Goal: Transaction & Acquisition: Purchase product/service

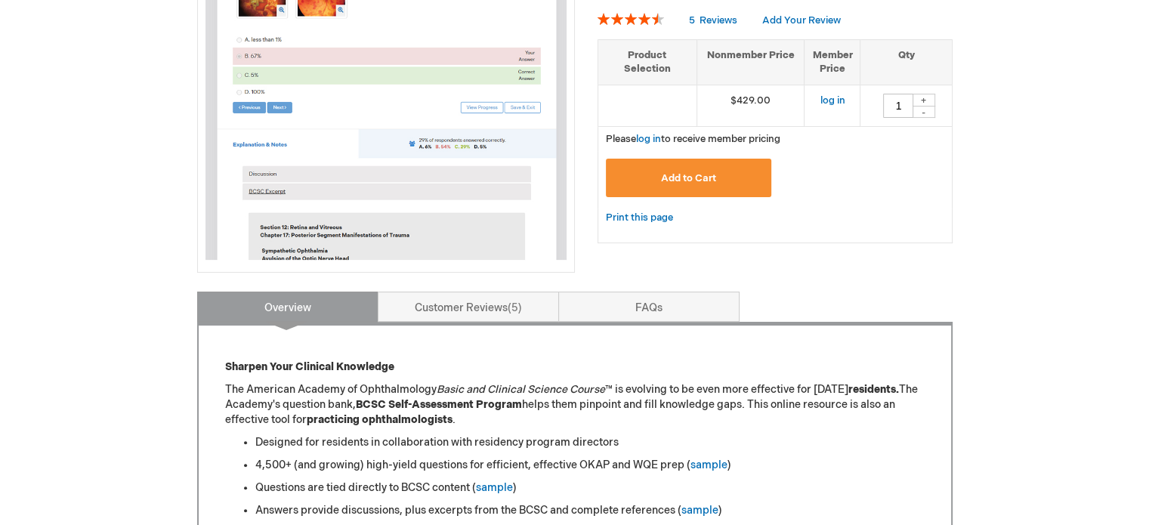
scroll to position [604, 0]
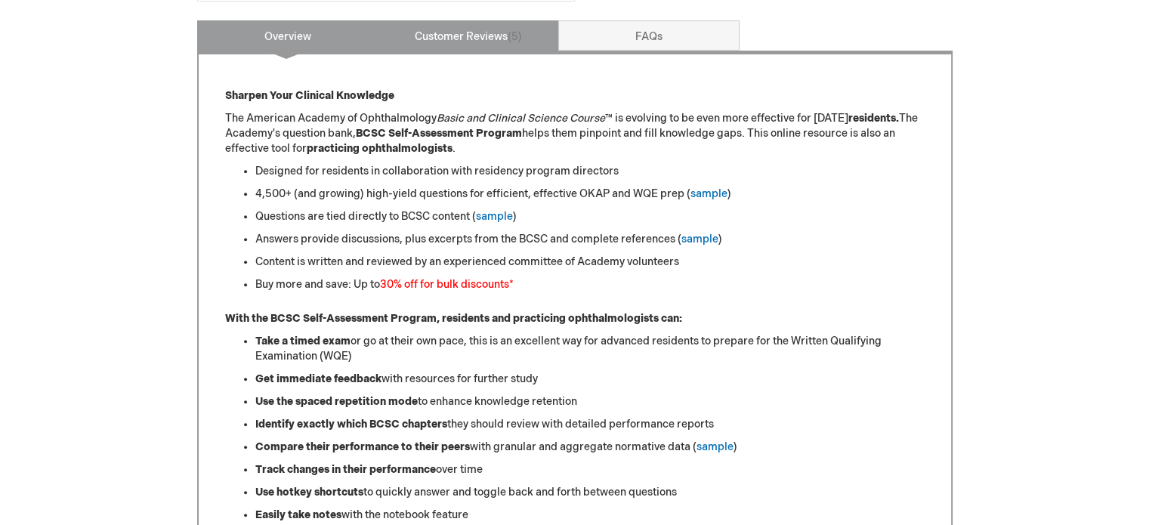
click at [438, 28] on link "Customer Reviews 5" at bounding box center [468, 35] width 181 height 30
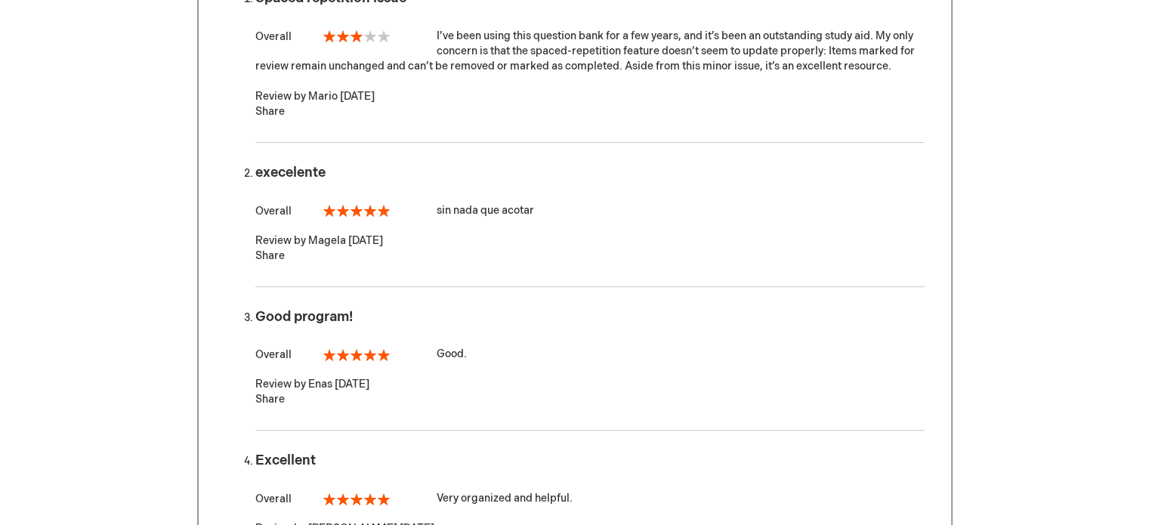
scroll to position [577, 0]
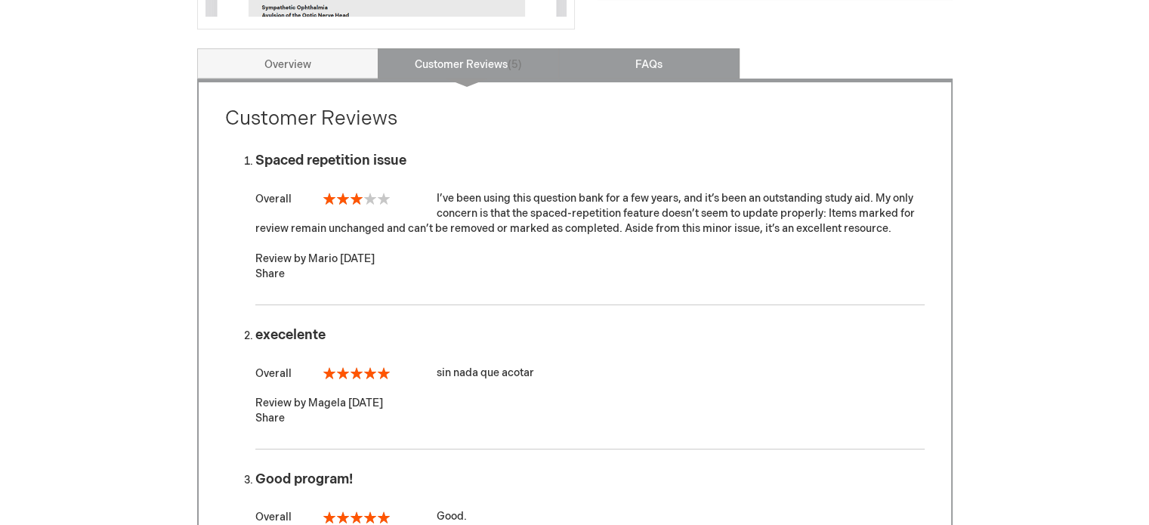
click at [625, 73] on link "FAQs" at bounding box center [648, 63] width 181 height 30
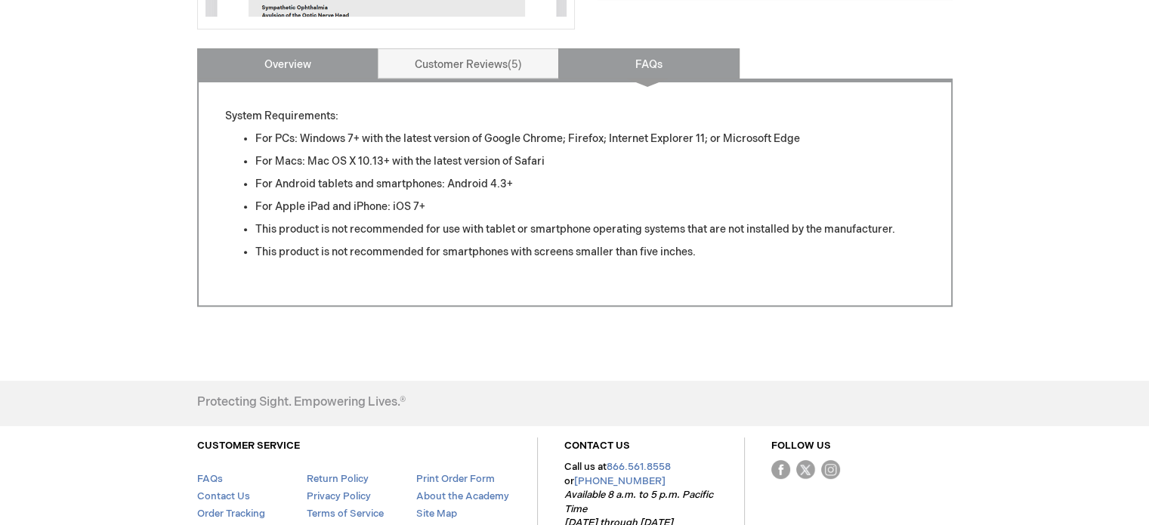
click at [288, 64] on link "Overview" at bounding box center [287, 63] width 181 height 30
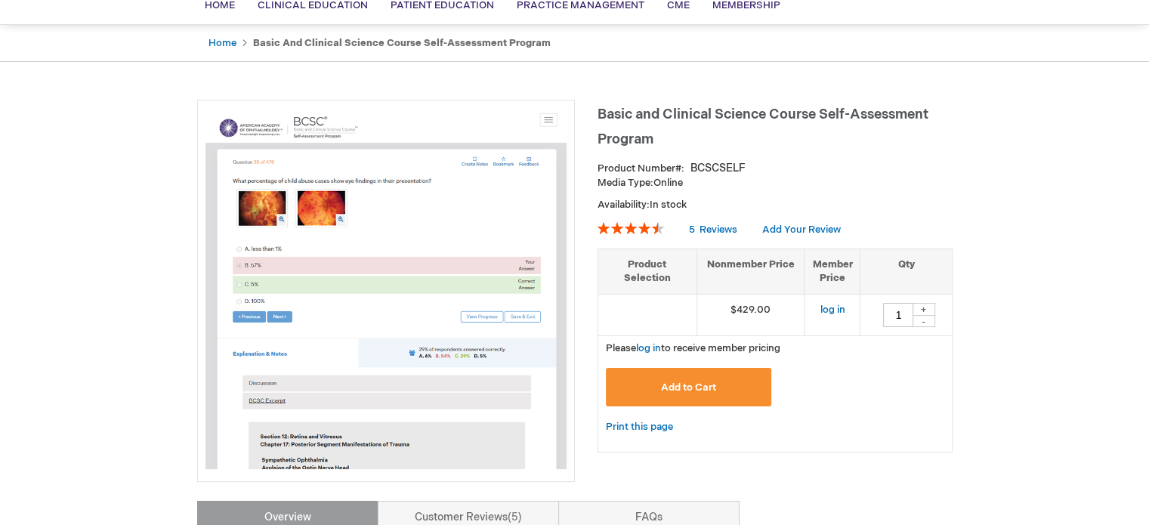
scroll to position [20, 0]
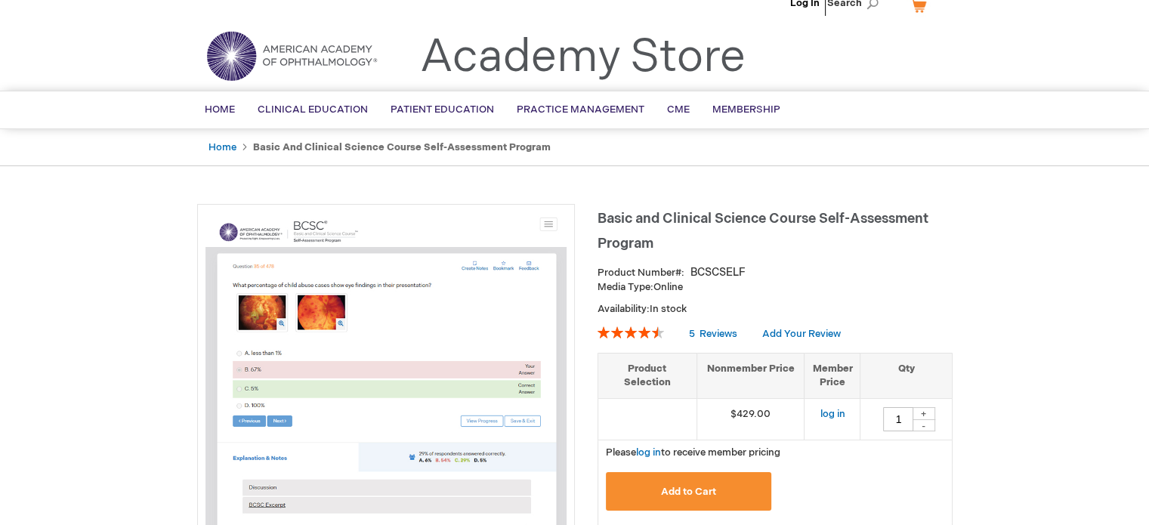
click at [763, 413] on td "$429.00" at bounding box center [751, 419] width 108 height 42
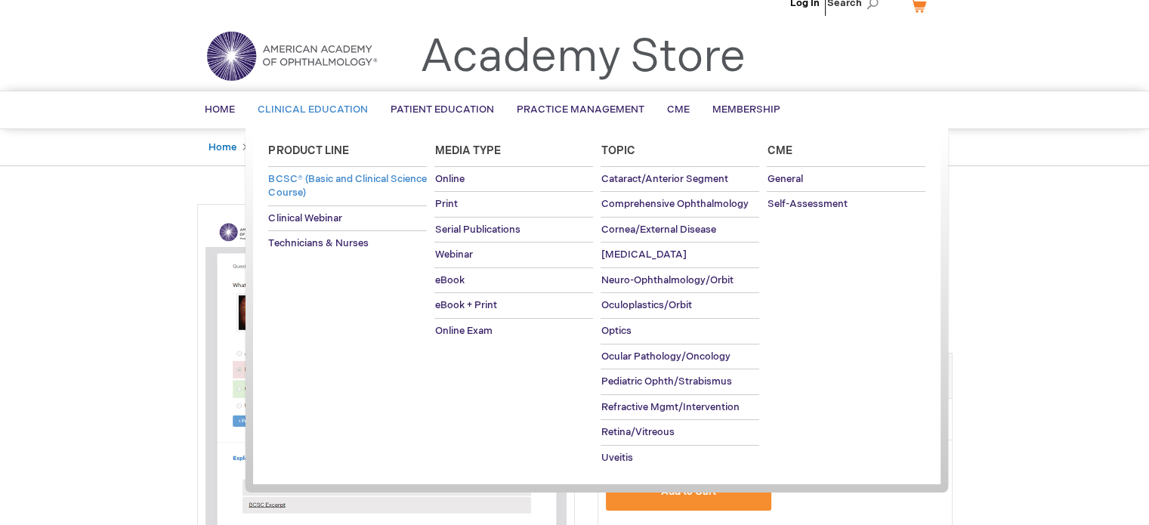
click at [340, 179] on span "BCSC® (Basic and Clinical Science Course)" at bounding box center [347, 186] width 158 height 26
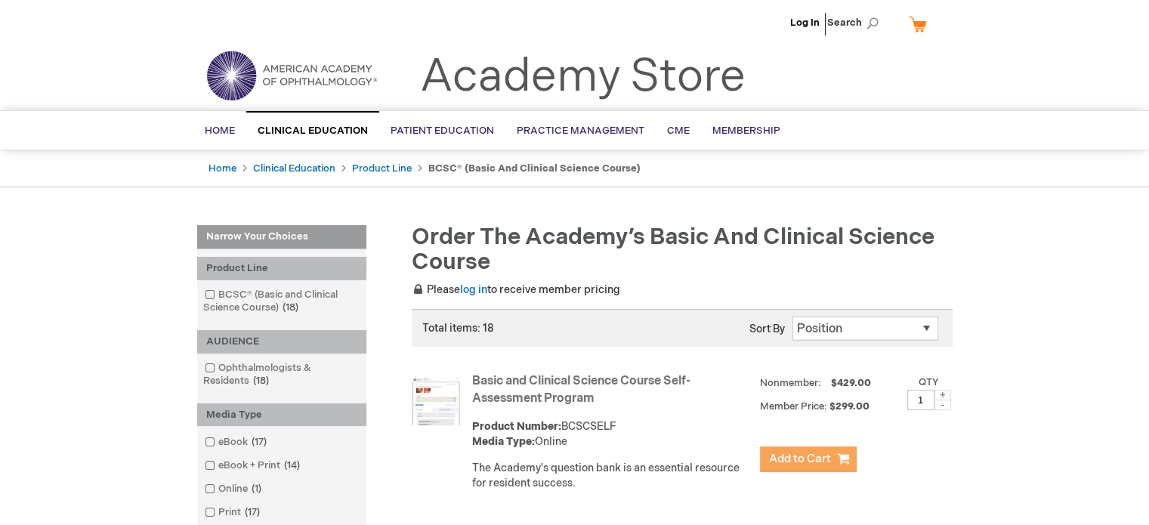
click at [797, 454] on span "Add to Cart" at bounding box center [800, 459] width 62 height 14
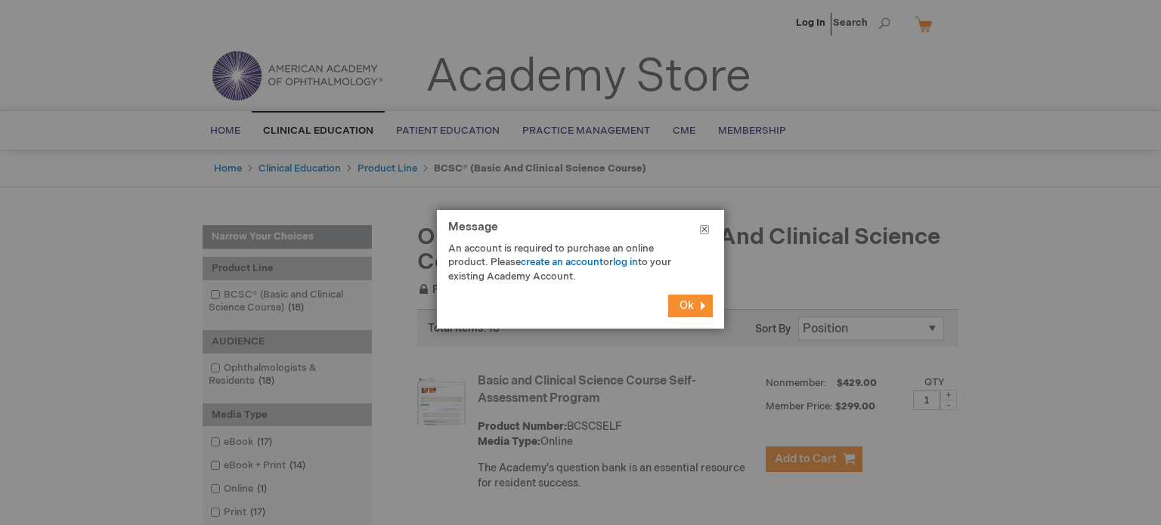
click at [706, 232] on button "Close" at bounding box center [704, 232] width 39 height 45
